Goal: Information Seeking & Learning: Check status

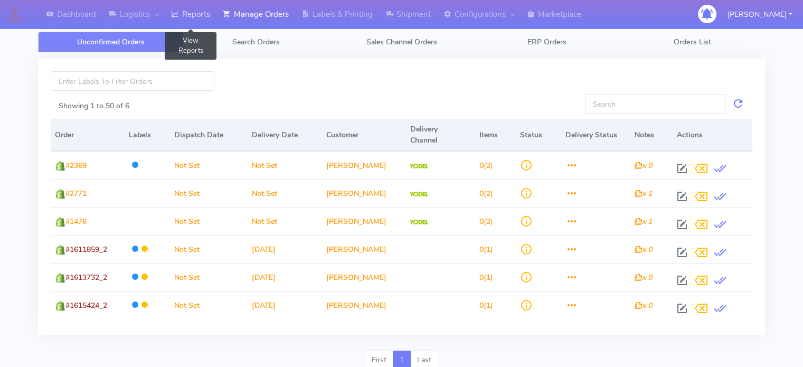
click at [202, 16] on link "Reports" at bounding box center [191, 14] width 52 height 29
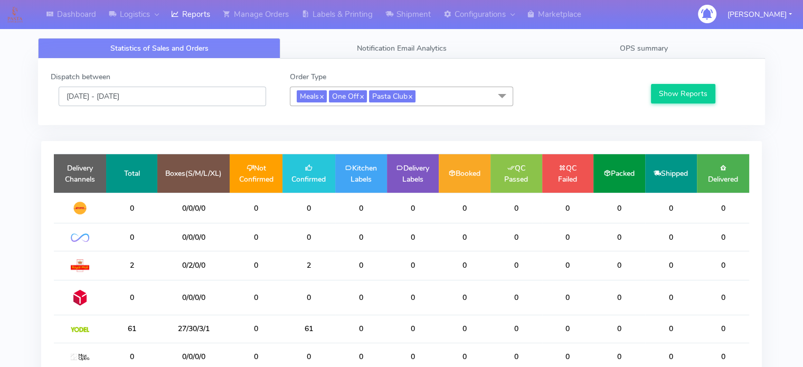
click at [235, 93] on input "[DATE] - [DATE]" at bounding box center [162, 97] width 207 height 20
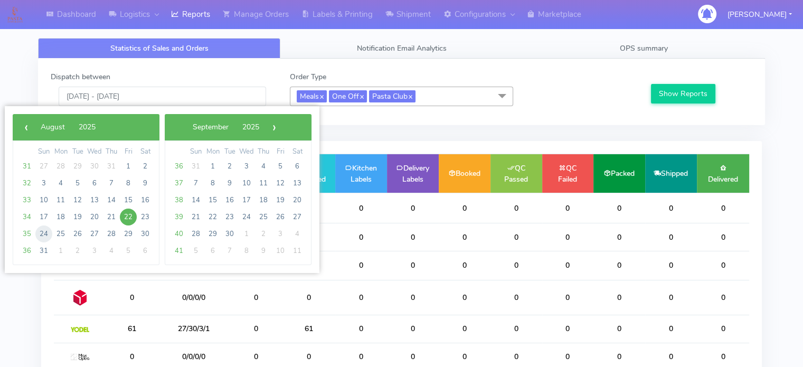
click at [37, 234] on span "24" at bounding box center [43, 233] width 17 height 17
click at [147, 234] on span "30" at bounding box center [145, 233] width 17 height 17
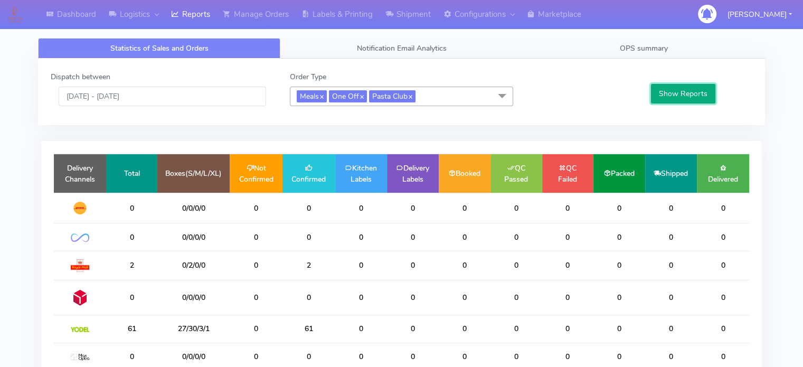
click at [671, 93] on button "Show Reports" at bounding box center [683, 94] width 65 height 20
click at [149, 102] on input "[DATE] - [DATE]" at bounding box center [162, 97] width 207 height 20
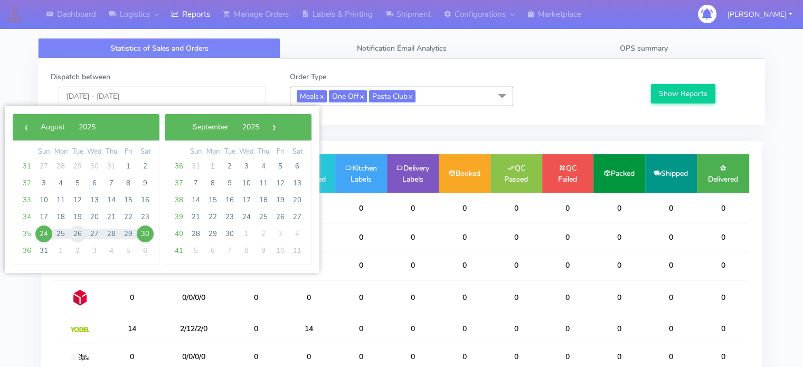
click at [74, 230] on span "26" at bounding box center [77, 233] width 17 height 17
click at [692, 92] on button "Show Reports" at bounding box center [683, 94] width 65 height 20
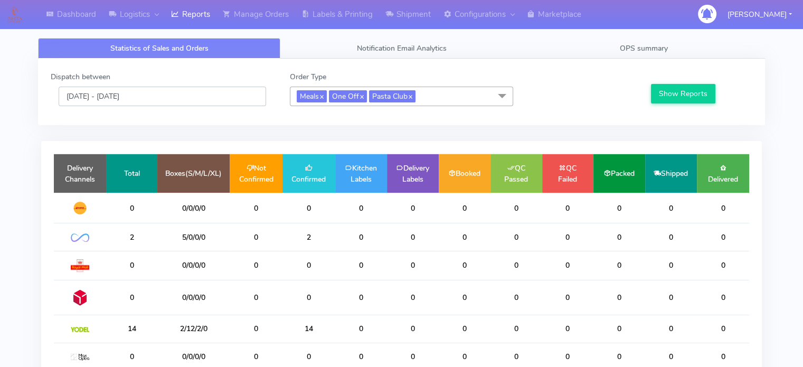
click at [171, 101] on input "[DATE] - [DATE]" at bounding box center [162, 97] width 207 height 20
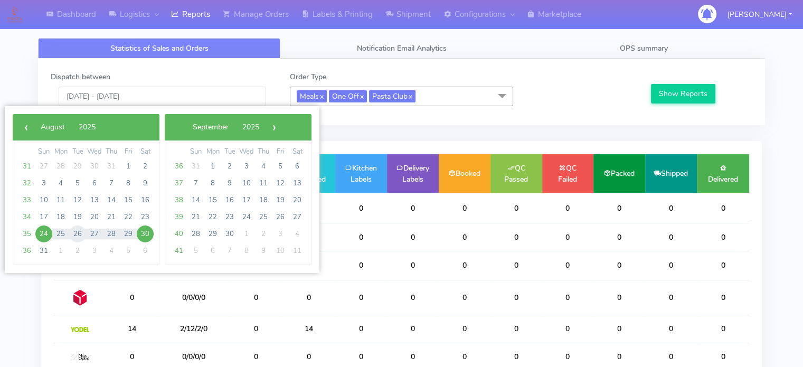
click at [76, 230] on span "26" at bounding box center [77, 233] width 17 height 17
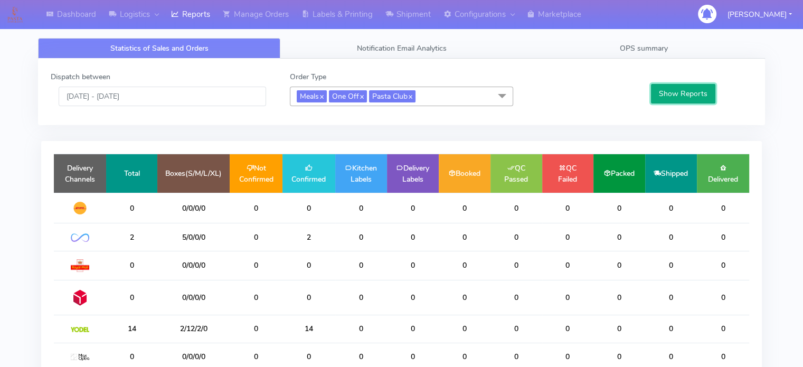
click at [686, 96] on button "Show Reports" at bounding box center [683, 94] width 65 height 20
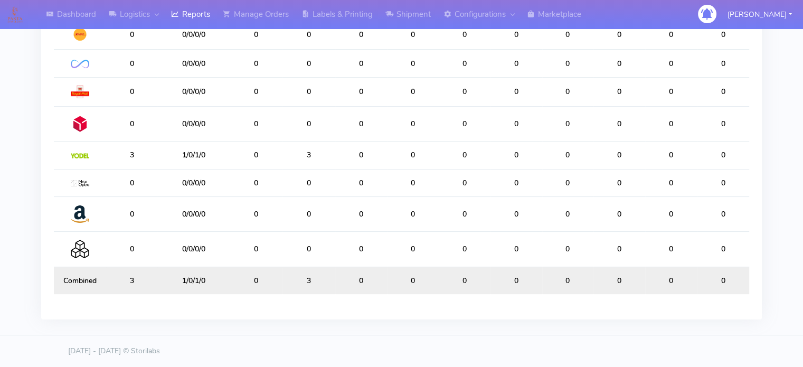
scroll to position [7, 0]
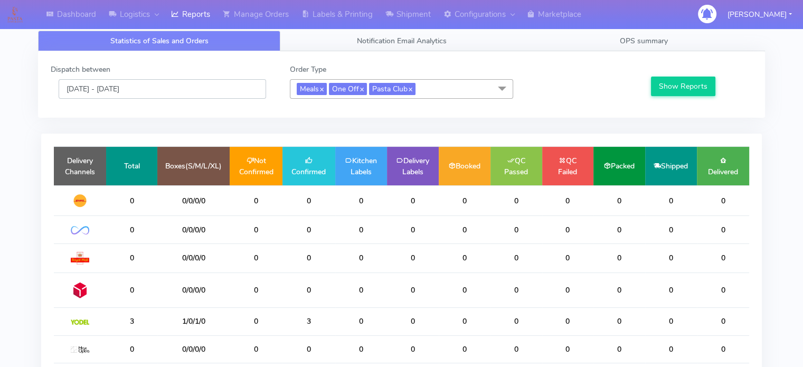
click at [204, 86] on input "[DATE] - [DATE]" at bounding box center [162, 89] width 207 height 20
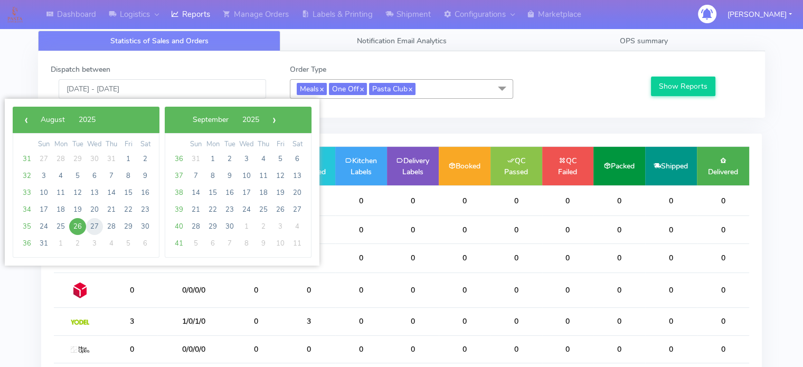
click at [92, 229] on span "27" at bounding box center [94, 226] width 17 height 17
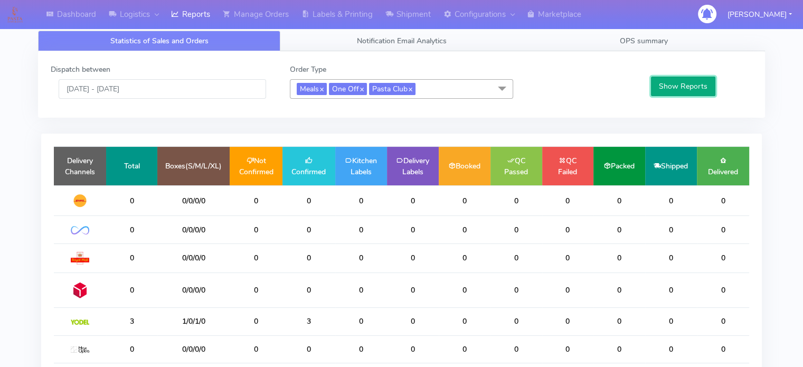
click at [685, 82] on button "Show Reports" at bounding box center [683, 87] width 65 height 20
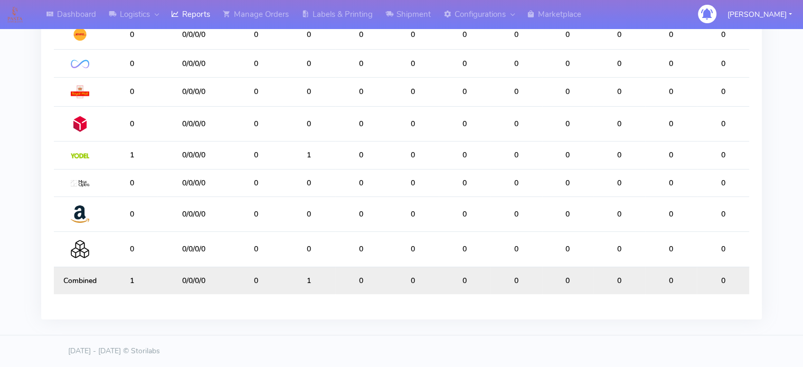
scroll to position [0, 0]
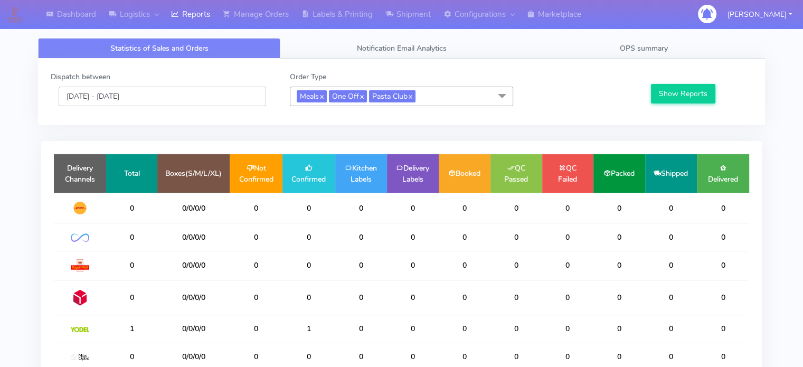
click at [176, 99] on input "[DATE] - [DATE]" at bounding box center [162, 97] width 207 height 20
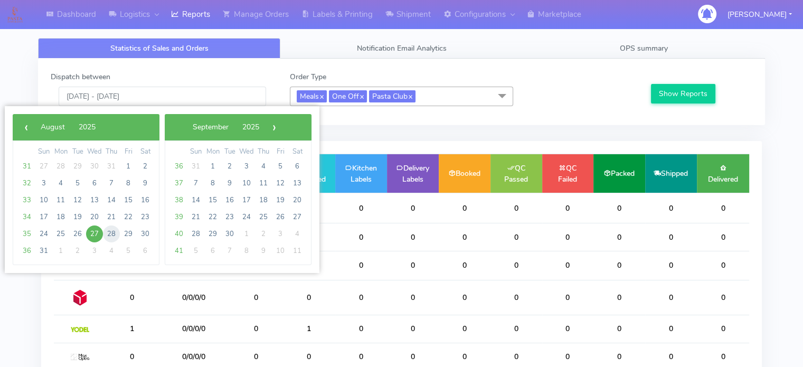
click at [110, 228] on span "28" at bounding box center [111, 233] width 17 height 17
click at [110, 229] on span "28" at bounding box center [111, 233] width 17 height 17
type input "[DATE] - [DATE]"
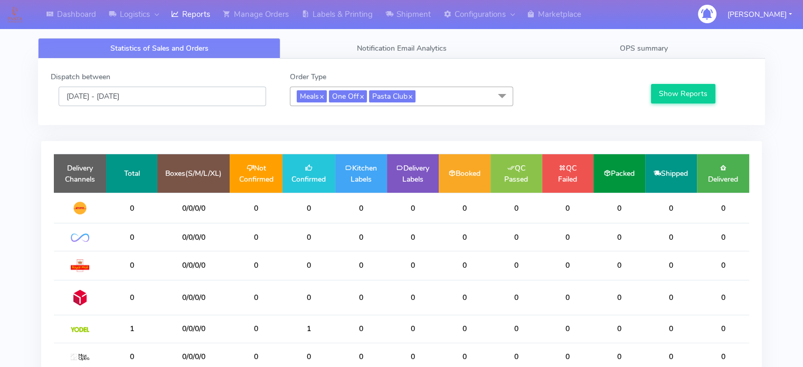
click at [141, 100] on input "[DATE] - [DATE]" at bounding box center [162, 97] width 207 height 20
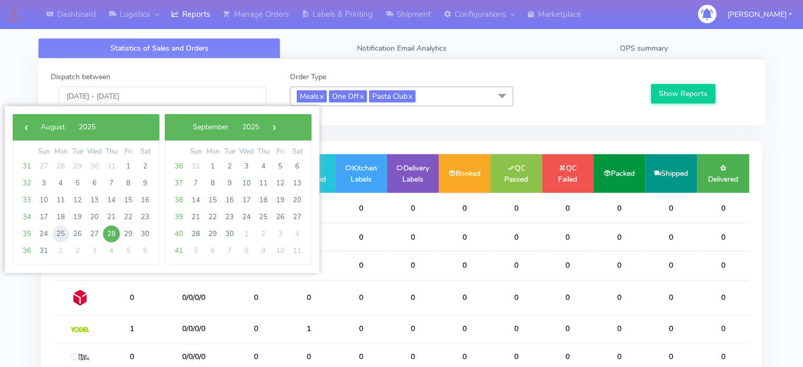
click at [62, 238] on span "25" at bounding box center [60, 233] width 17 height 17
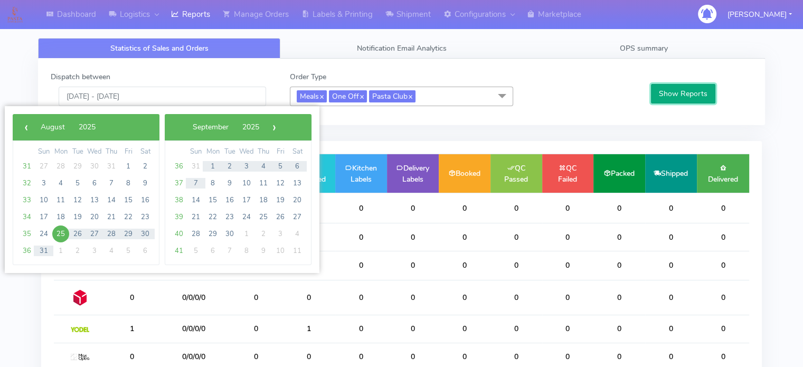
click at [701, 92] on button "Show Reports" at bounding box center [683, 94] width 65 height 20
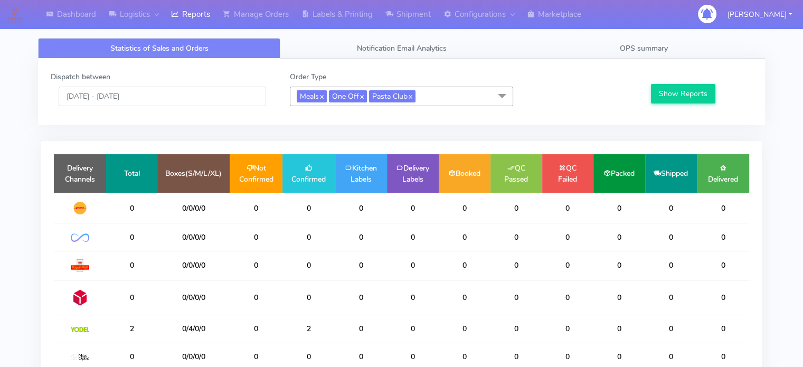
scroll to position [176, 0]
